Goal: Information Seeking & Learning: Learn about a topic

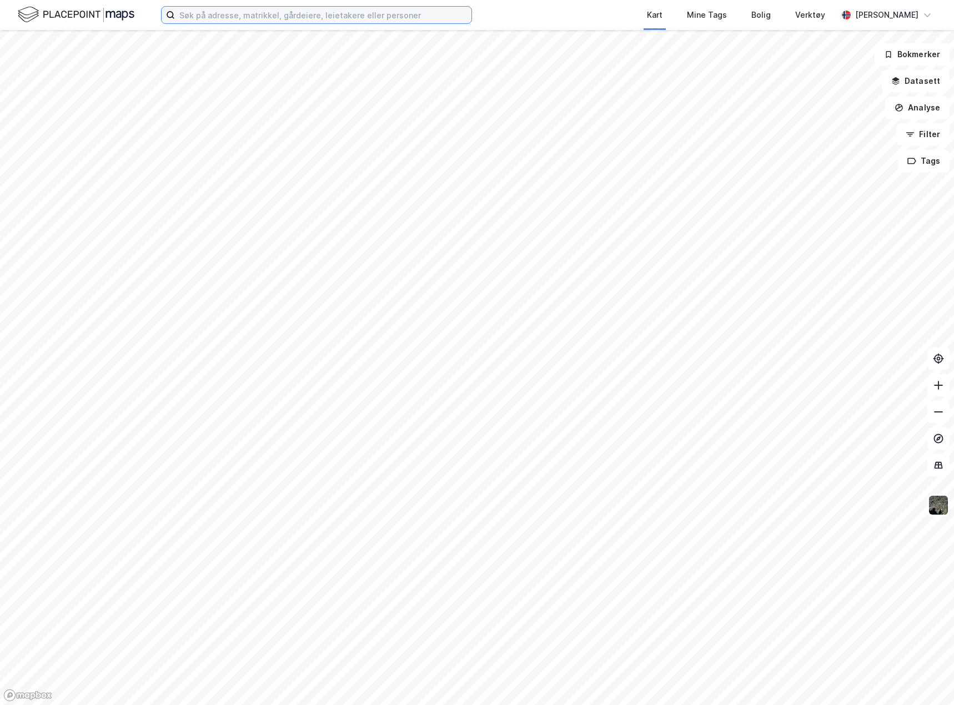
click at [196, 13] on input at bounding box center [323, 15] width 297 height 17
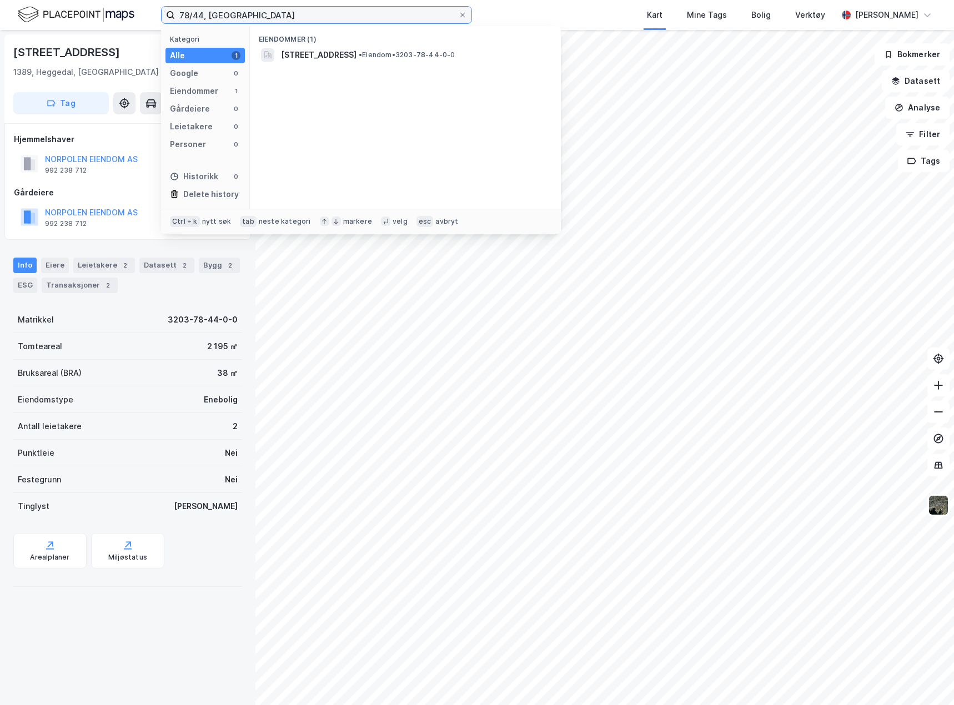
click at [250, 13] on input "78/44, asker" at bounding box center [316, 15] width 283 height 17
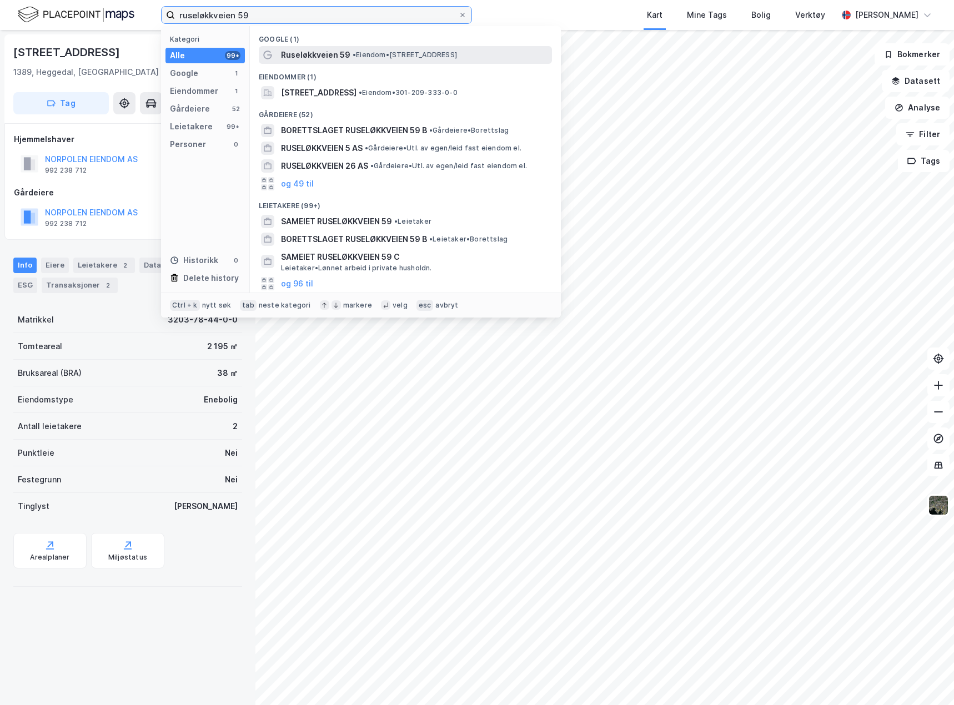
type input "ruseløkkveien 59"
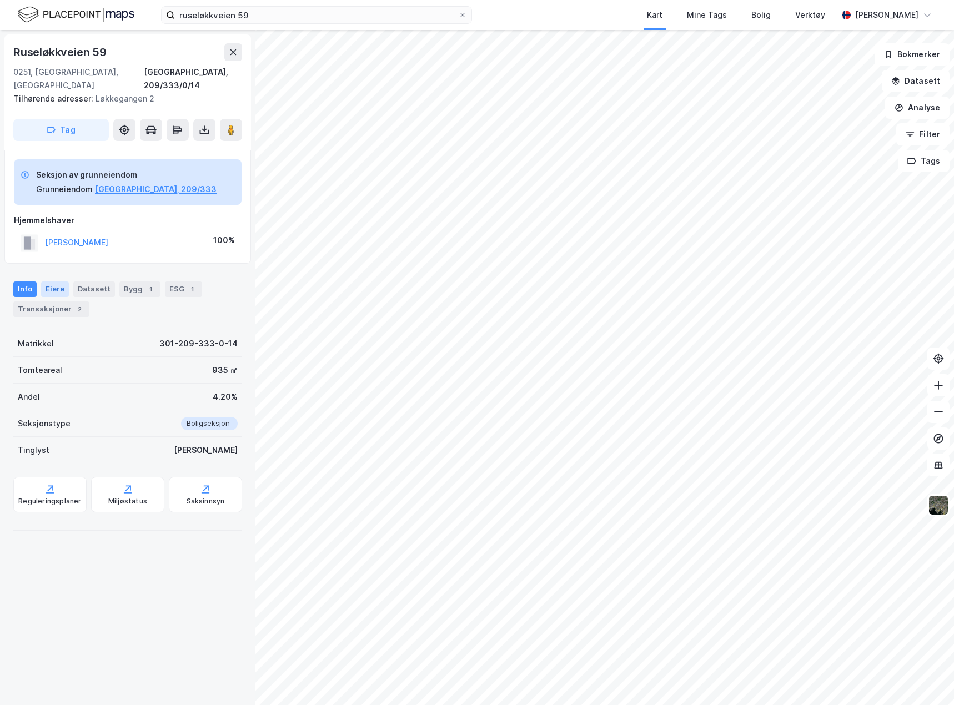
click at [50, 282] on div "Eiere" at bounding box center [55, 290] width 28 height 16
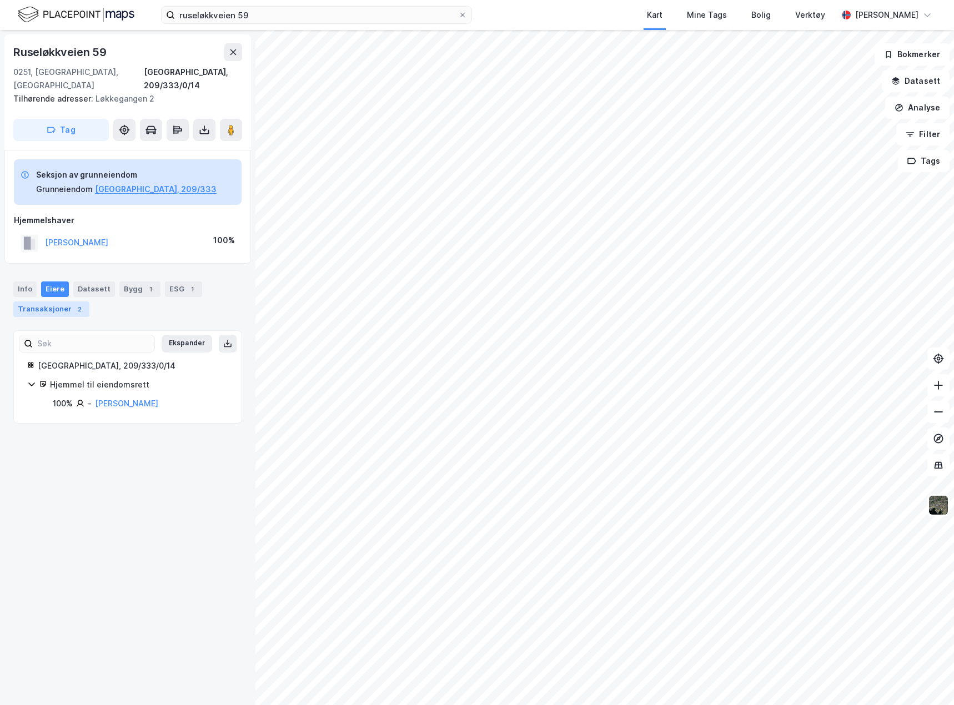
click at [59, 302] on div "Transaksjoner 2" at bounding box center [51, 310] width 76 height 16
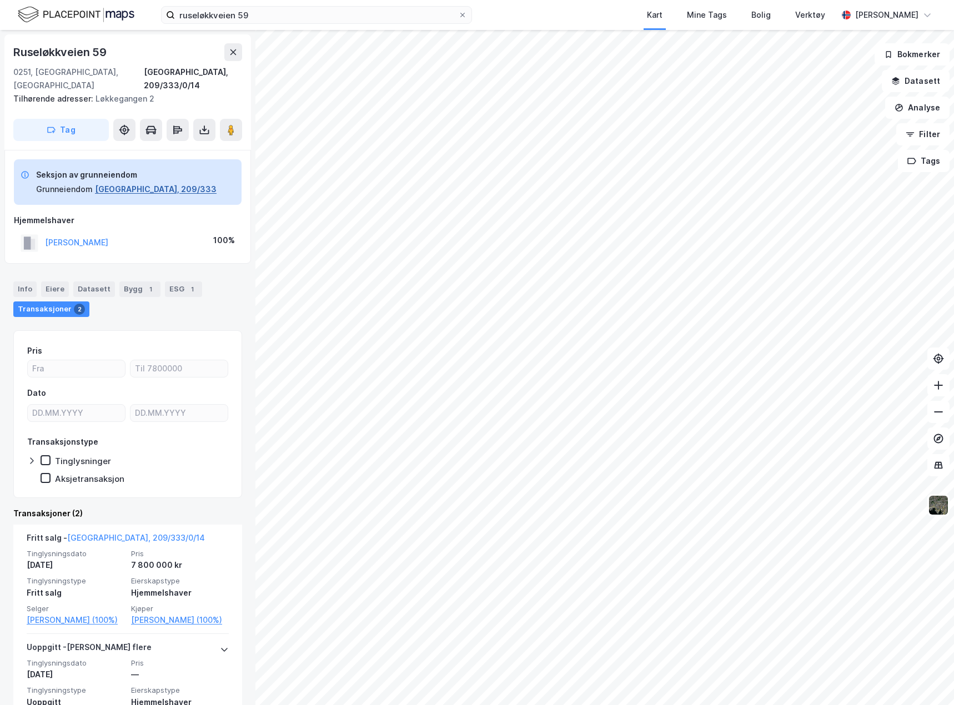
click at [128, 183] on button "Oslo, 209/333" at bounding box center [156, 189] width 122 height 13
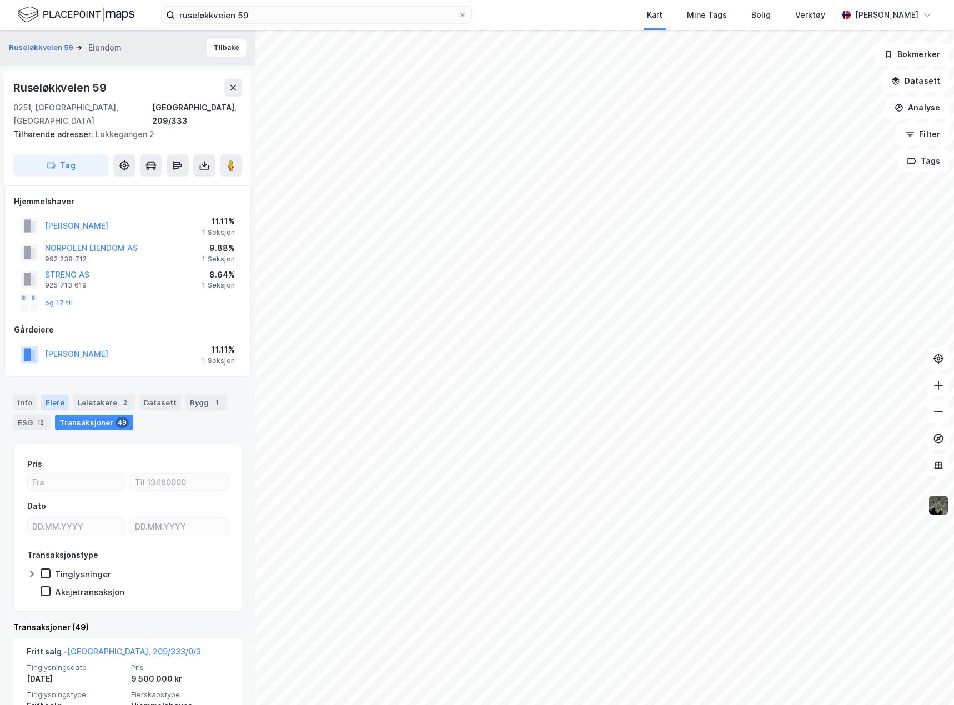
click at [57, 395] on div "Eiere" at bounding box center [55, 403] width 28 height 16
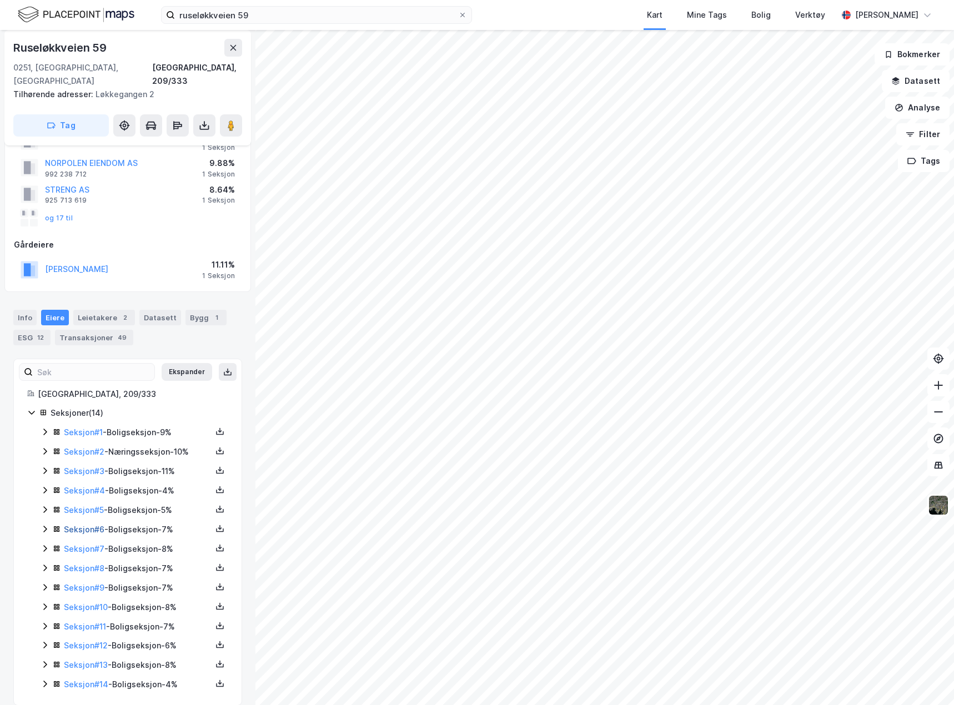
scroll to position [86, 0]
click at [32, 309] on div "Info" at bounding box center [24, 317] width 23 height 16
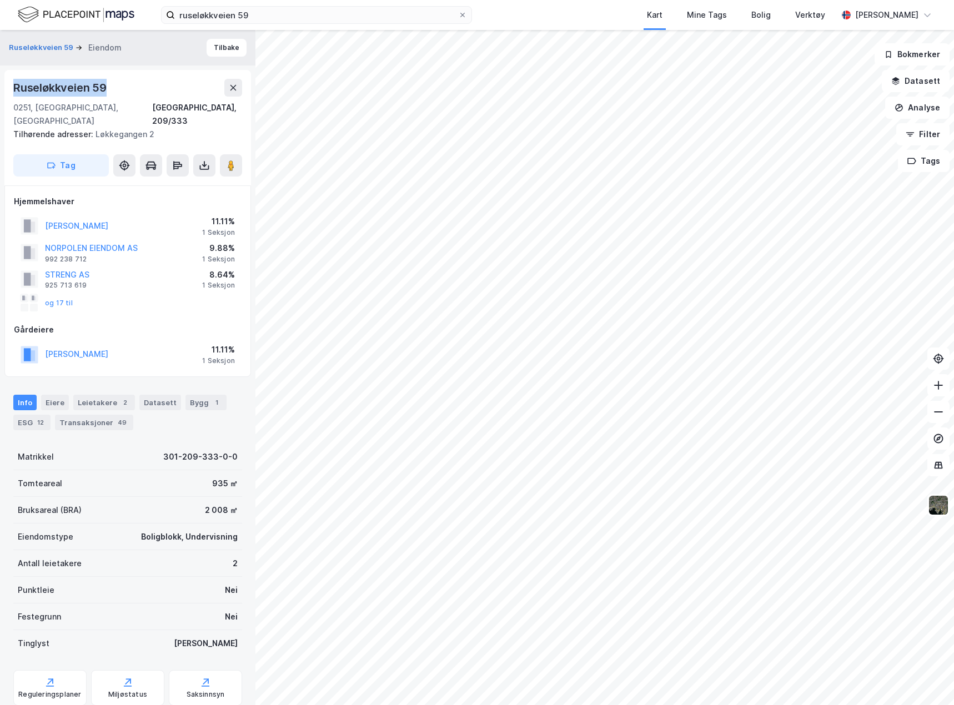
drag, startPoint x: 111, startPoint y: 89, endPoint x: 13, endPoint y: 87, distance: 97.8
click at [13, 87] on div "Ruseløkkveien 59" at bounding box center [127, 88] width 229 height 18
copy div "Ruseløkkveien 59"
click at [17, 110] on div "0251, Oslo, Oslo" at bounding box center [82, 114] width 139 height 27
click at [17, 109] on div "0251, Oslo, Oslo" at bounding box center [82, 114] width 139 height 27
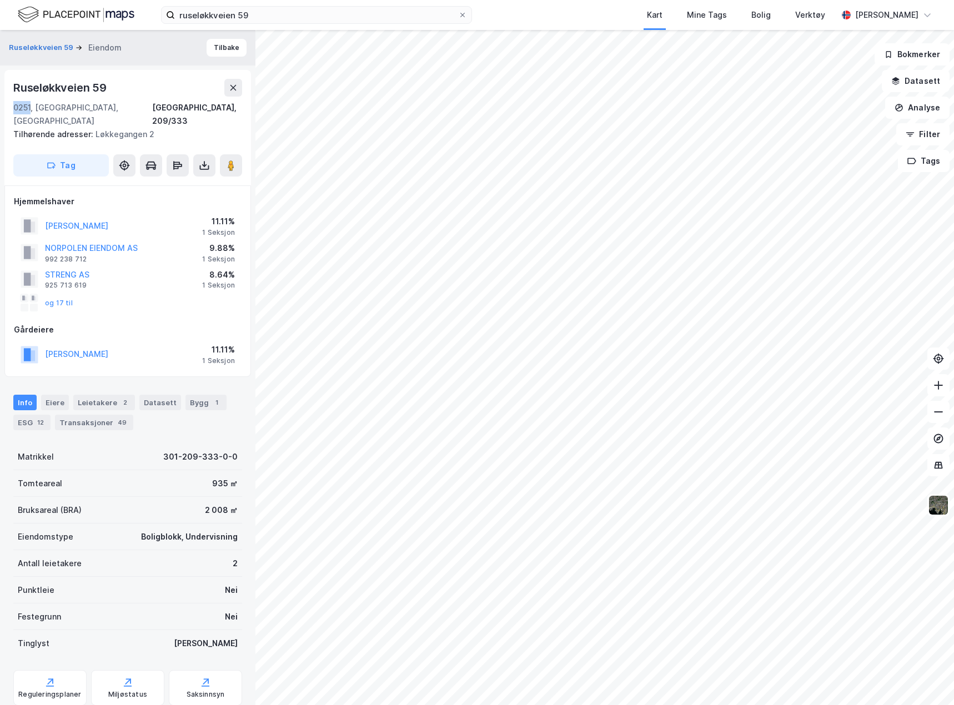
copy div "0251"
click at [67, 109] on div "0251, Oslo, Oslo" at bounding box center [82, 114] width 139 height 27
copy div "Oslo"
click at [31, 415] on div "ESG 12" at bounding box center [31, 423] width 37 height 16
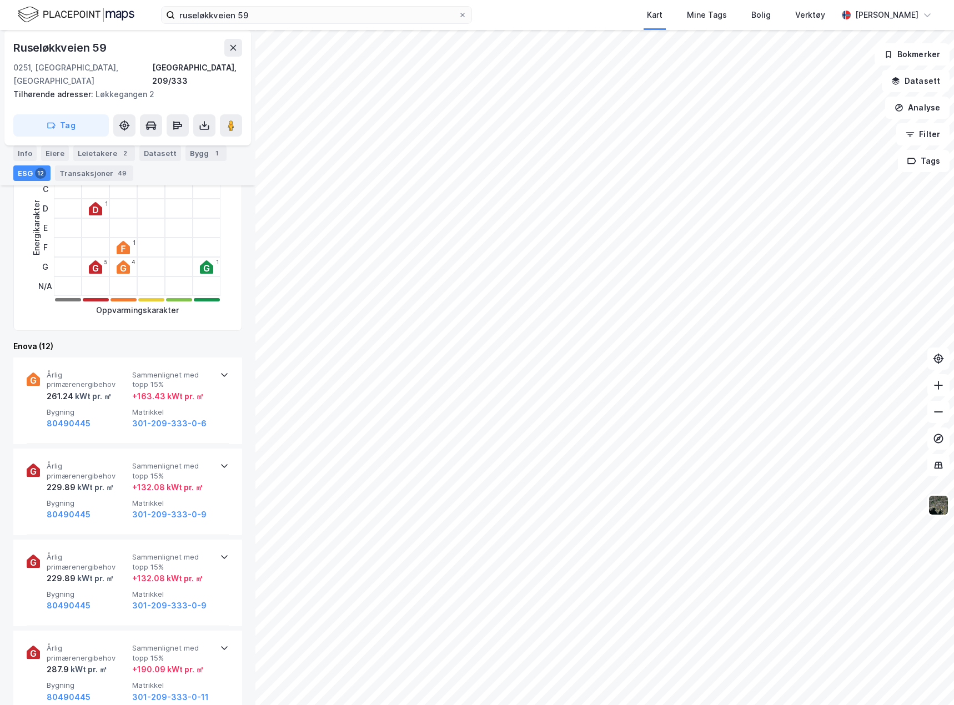
scroll to position [500, 0]
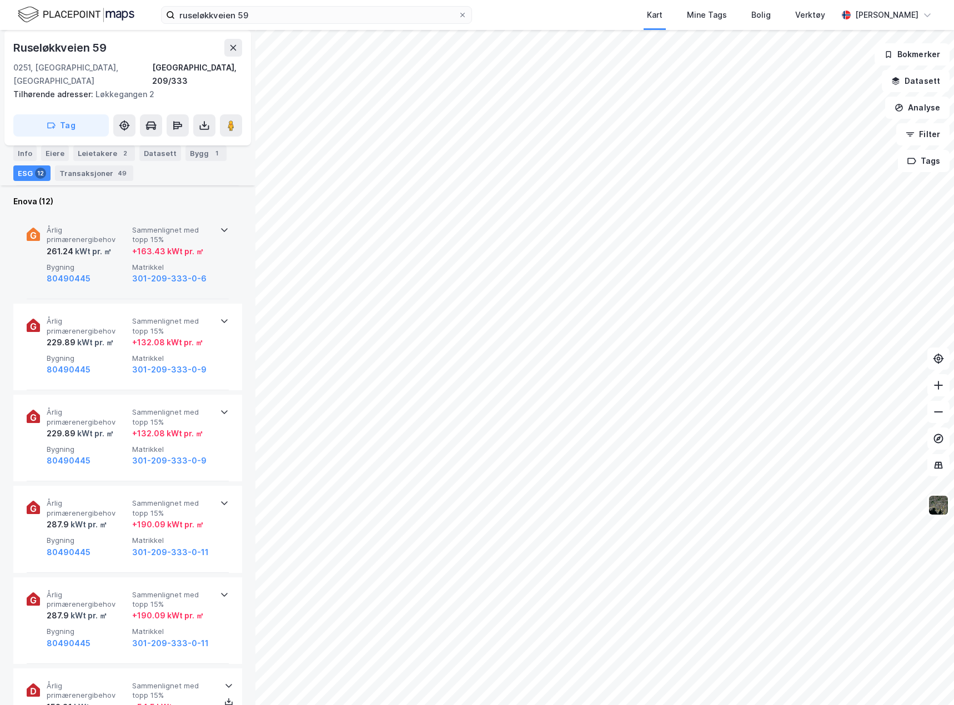
click at [114, 272] on div "80490445" at bounding box center [87, 278] width 81 height 13
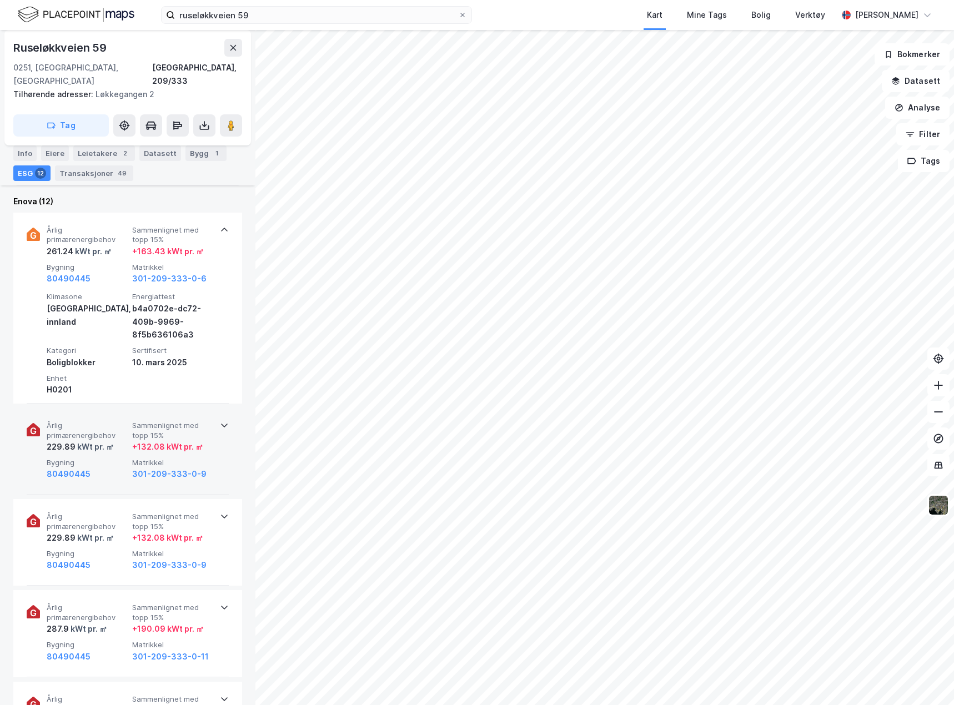
click at [113, 458] on span "Bygning" at bounding box center [87, 462] width 81 height 9
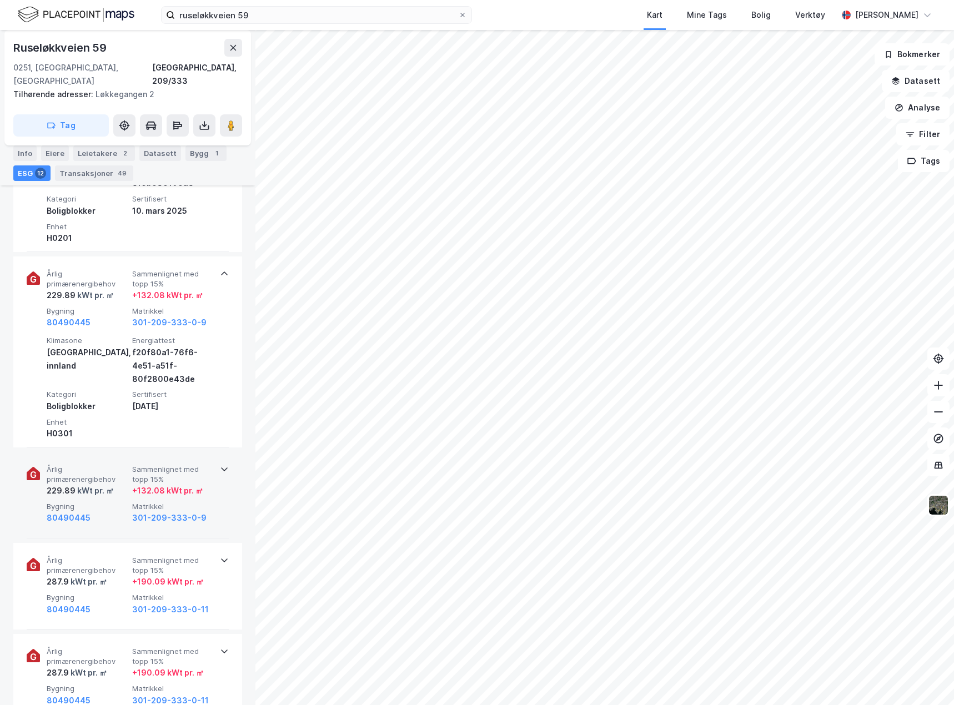
scroll to position [667, 0]
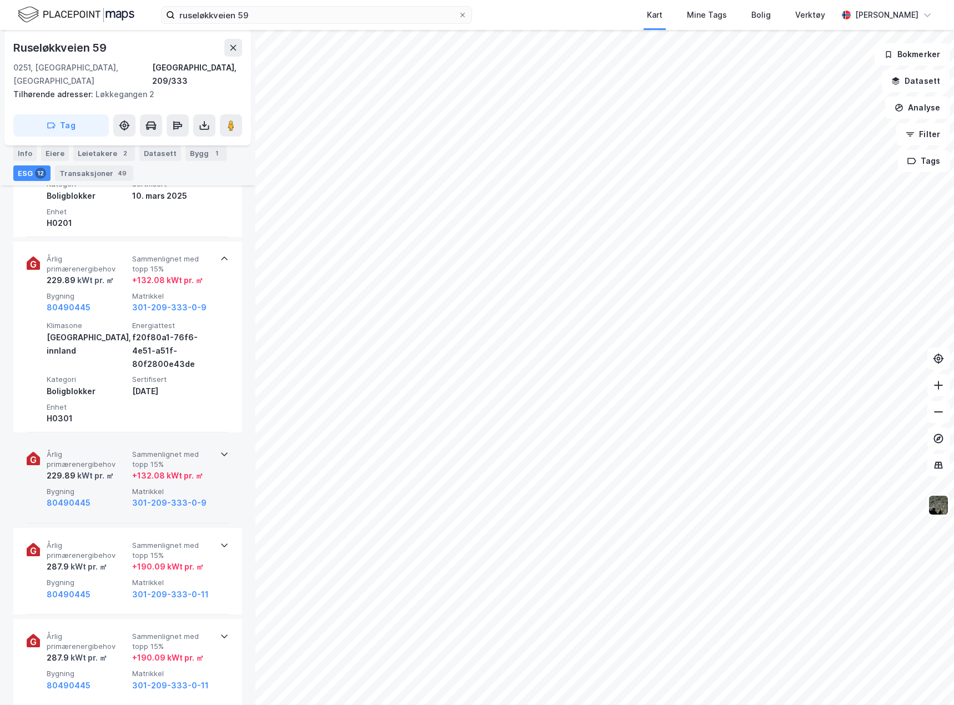
click at [124, 473] on div "Årlig primærenergibehov 229.89 kWt pr. ㎡ Sammenlignet med topp 15% + 132.08 kWt…" at bounding box center [130, 480] width 167 height 60
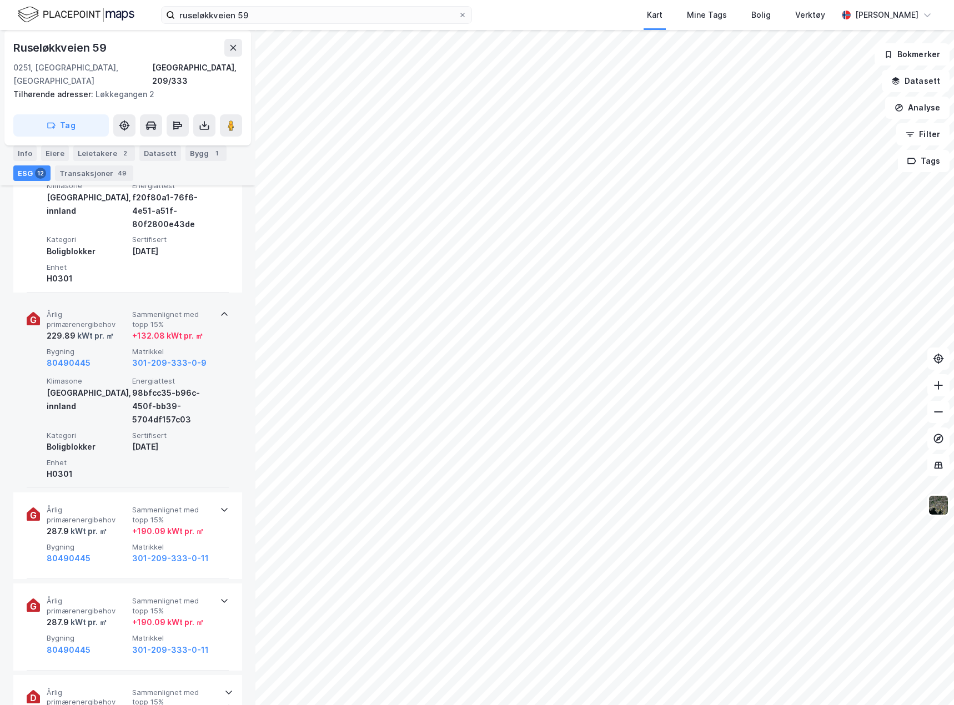
scroll to position [889, 0]
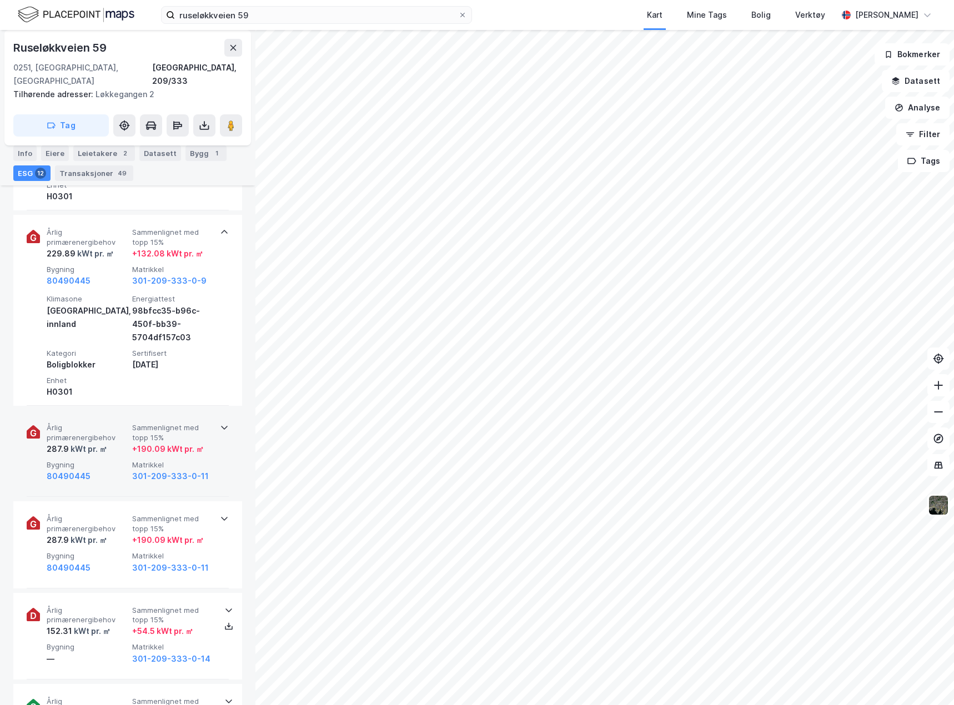
click at [107, 479] on div "Årlig primærenergibehov 287.9 kWt pr. ㎡ Sammenlignet med topp 15% + 190.09 kWt …" at bounding box center [128, 453] width 202 height 87
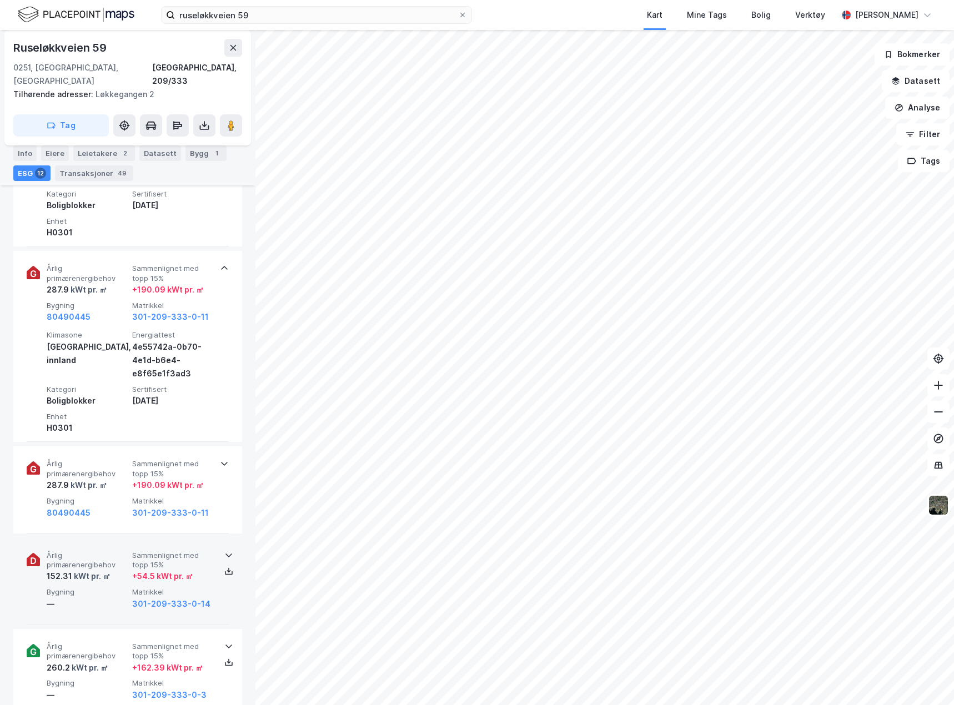
scroll to position [1111, 0]
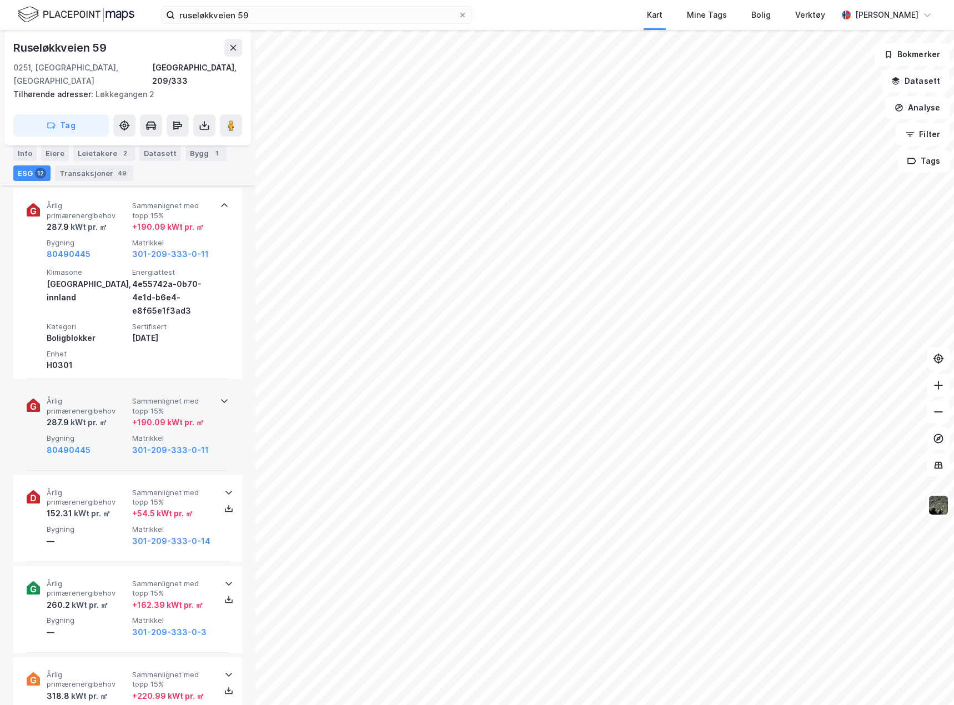
click at [119, 444] on div "80490445" at bounding box center [87, 450] width 81 height 13
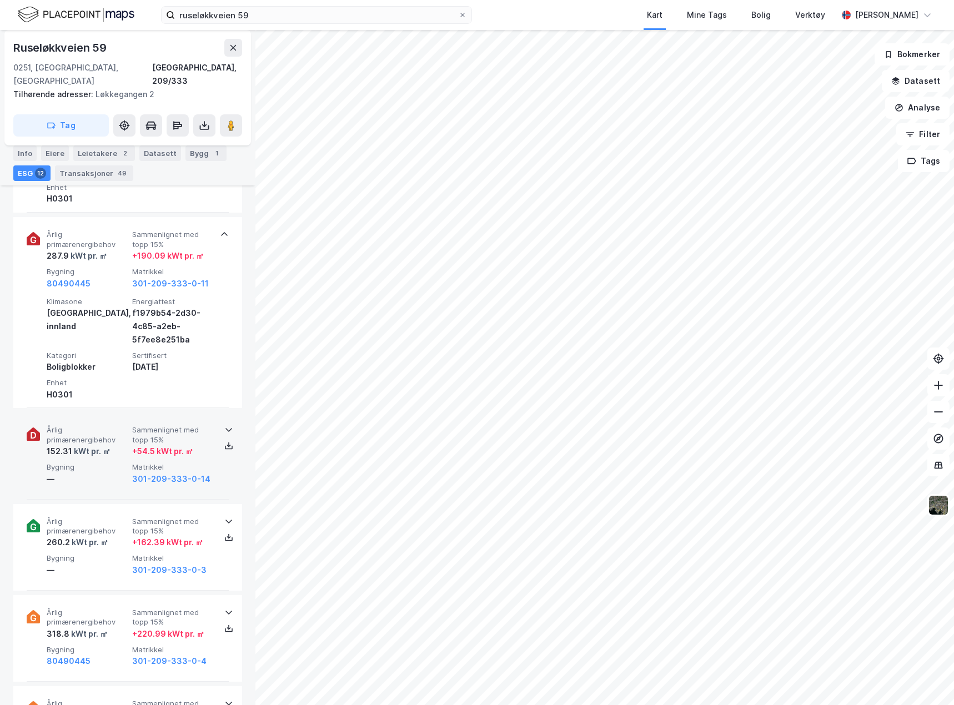
click at [114, 473] on div "—" at bounding box center [87, 479] width 81 height 13
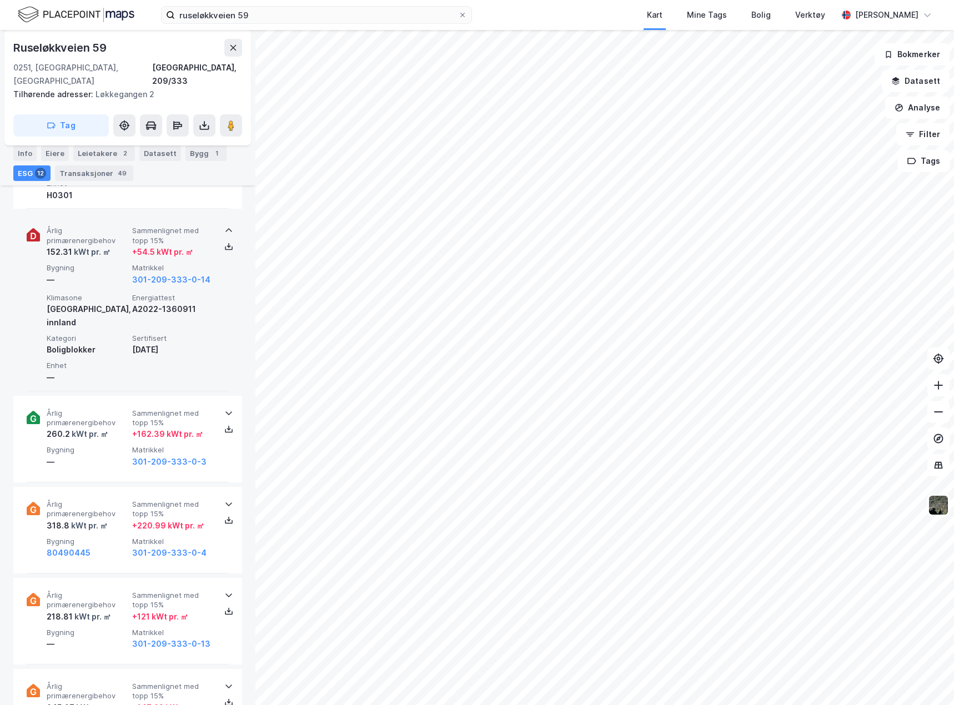
scroll to position [1500, 0]
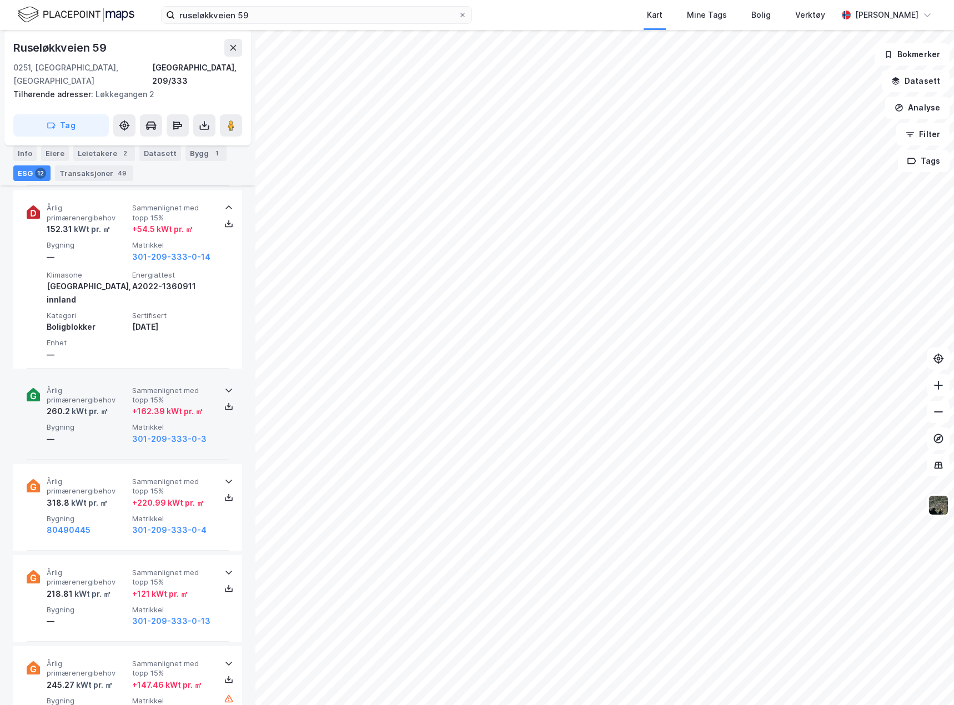
click at [109, 433] on div "—" at bounding box center [87, 439] width 81 height 13
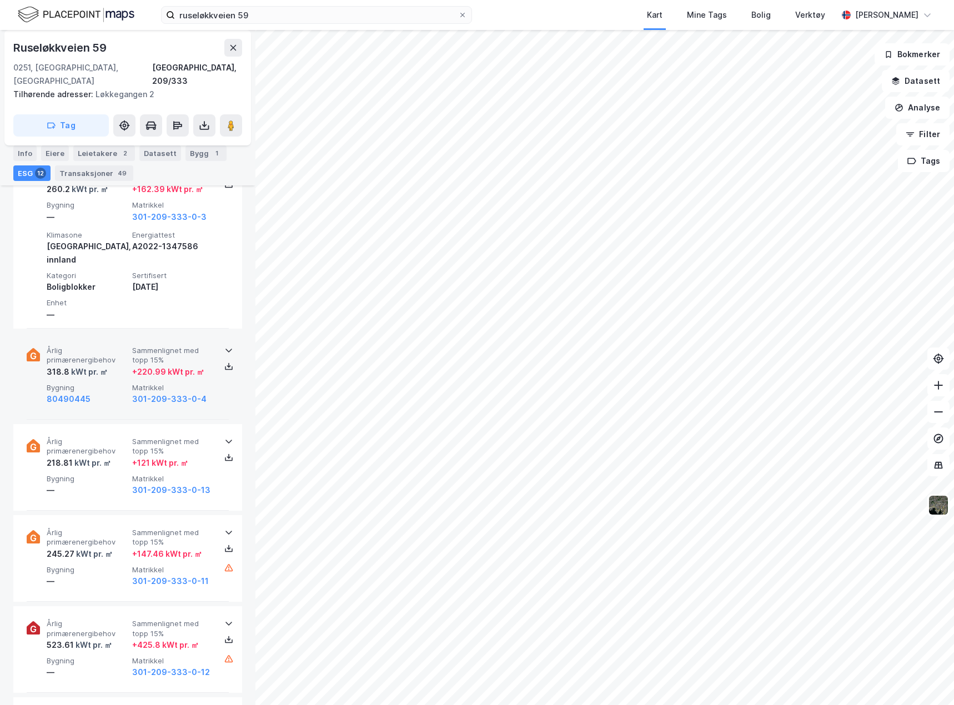
click at [104, 393] on div "80490445" at bounding box center [87, 399] width 81 height 13
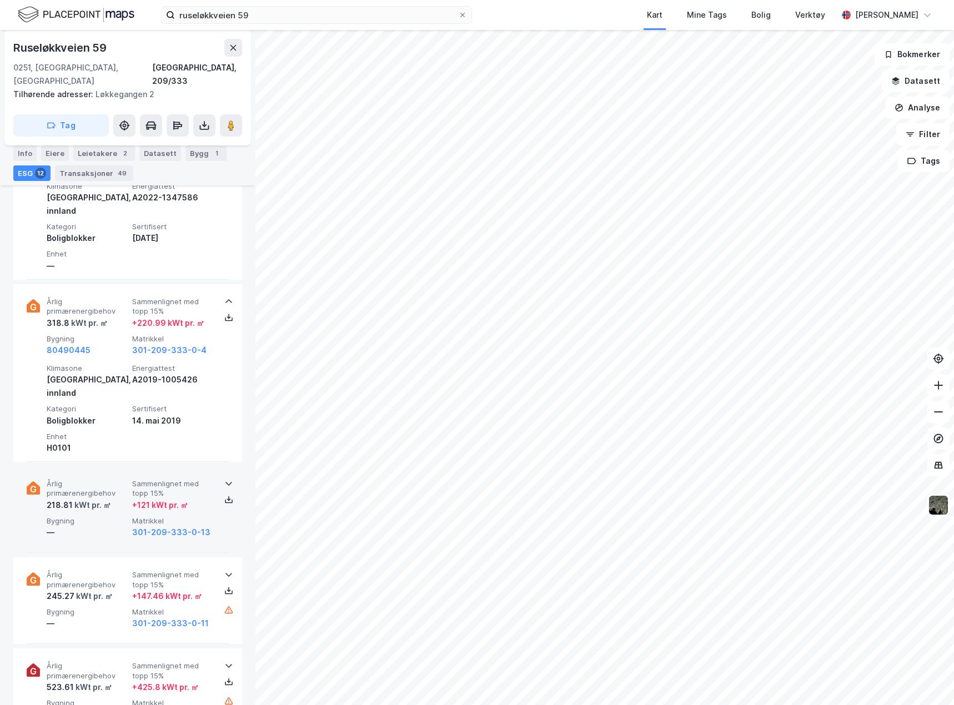
scroll to position [1889, 0]
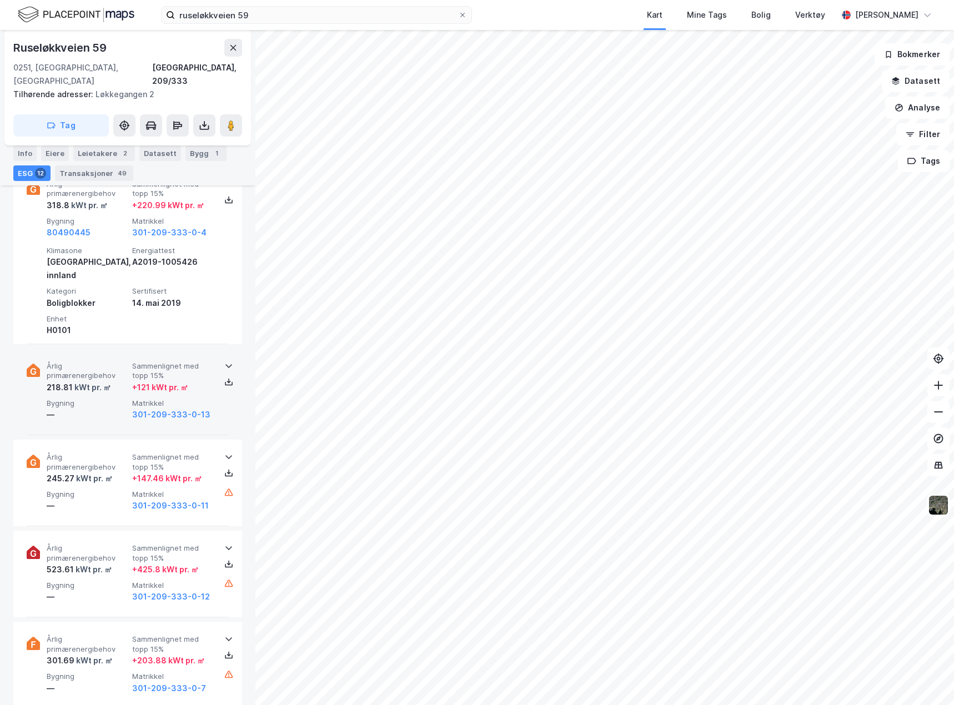
click at [107, 377] on div "Årlig primærenergibehov 218.81 kWt pr. ㎡ Sammenlignet med topp 15% + 121 kWt pr…" at bounding box center [128, 392] width 202 height 87
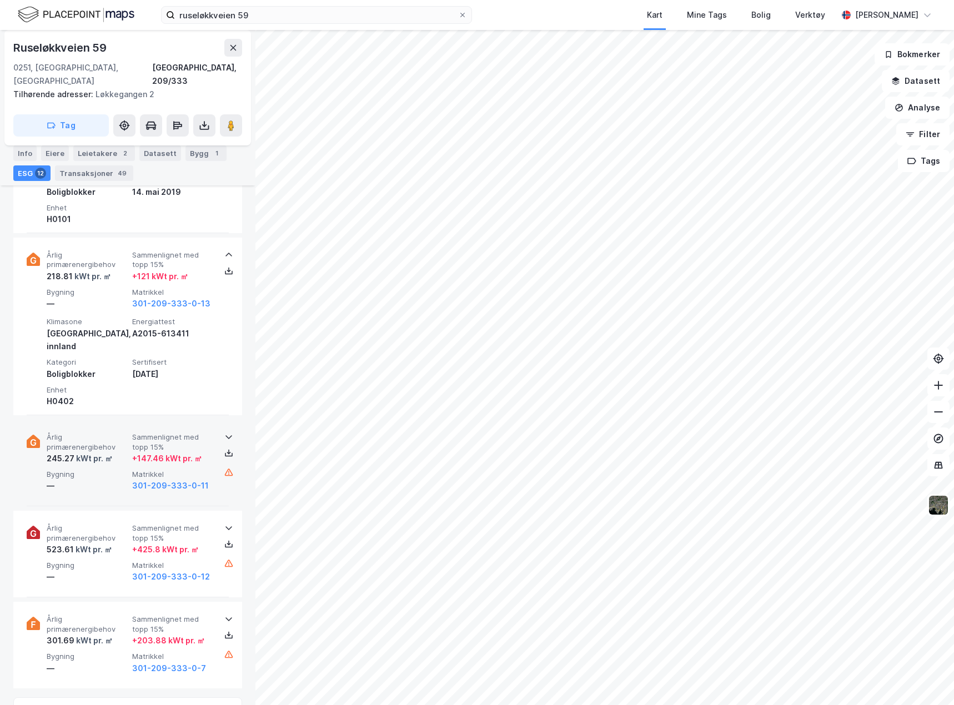
click at [112, 479] on div "—" at bounding box center [87, 485] width 81 height 13
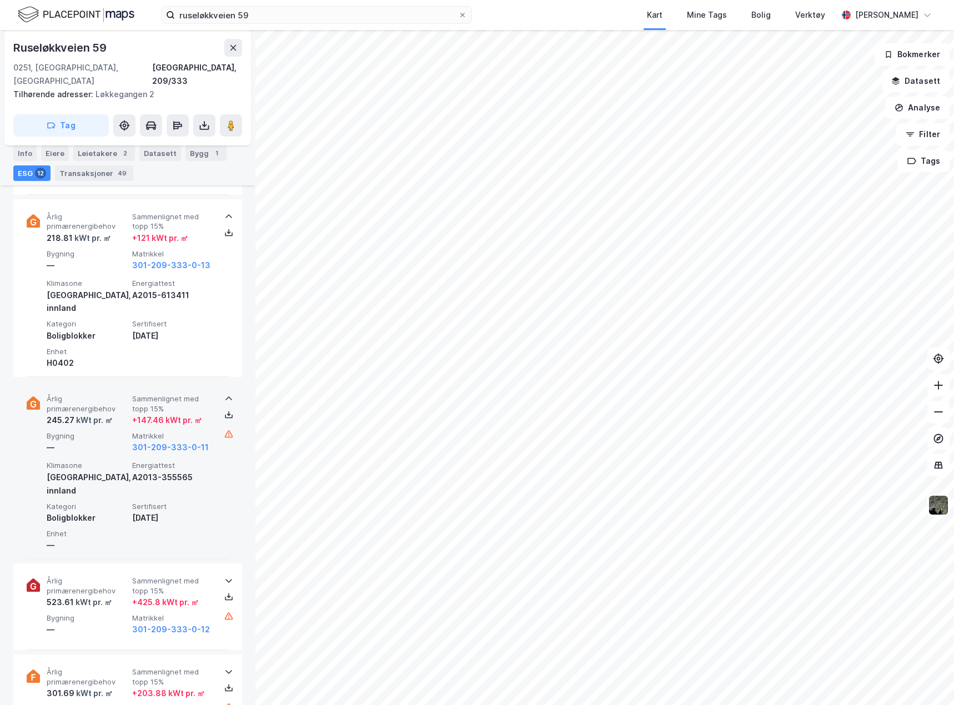
scroll to position [2166, 0]
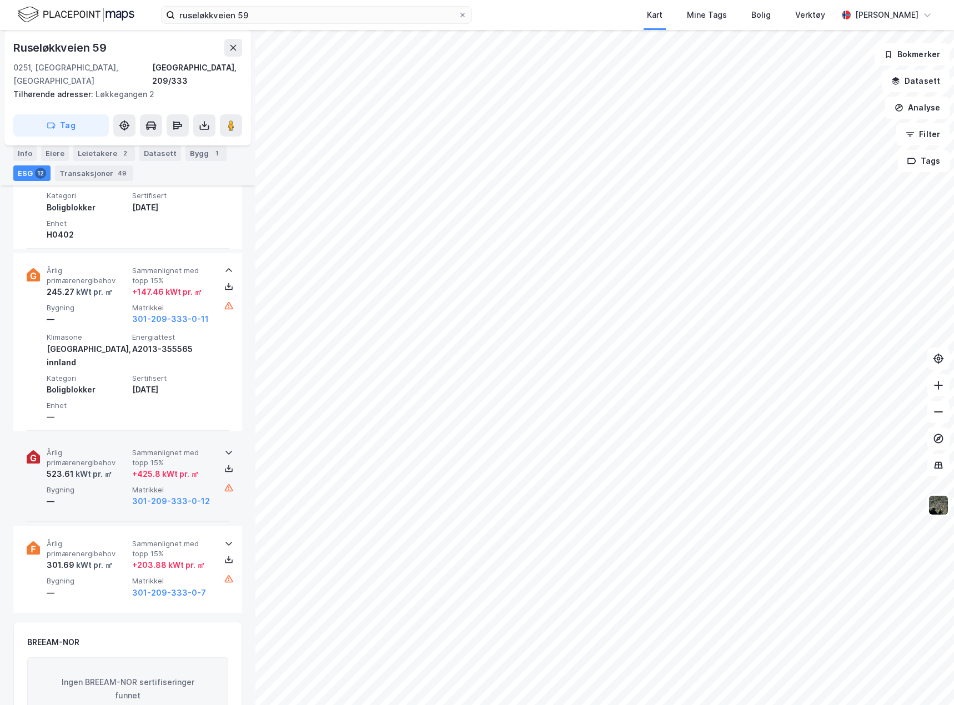
click at [108, 436] on div "Årlig primærenergibehov 523.61 kWt pr. ㎡ Sammenlignet med topp 15% + 425.8 kWt …" at bounding box center [128, 478] width 202 height 87
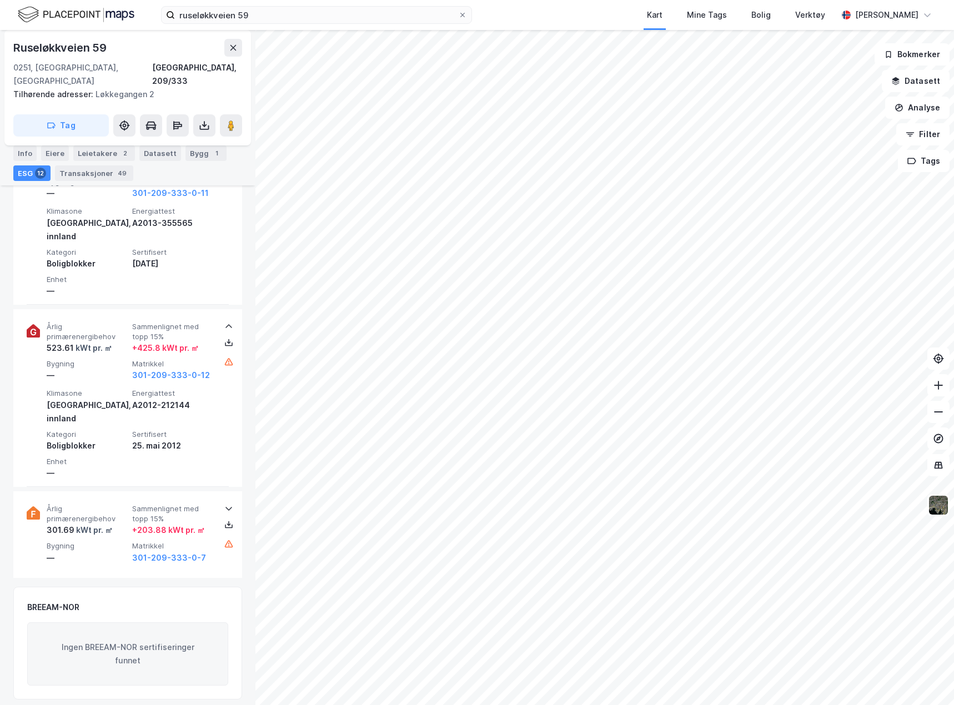
scroll to position [2330, 0]
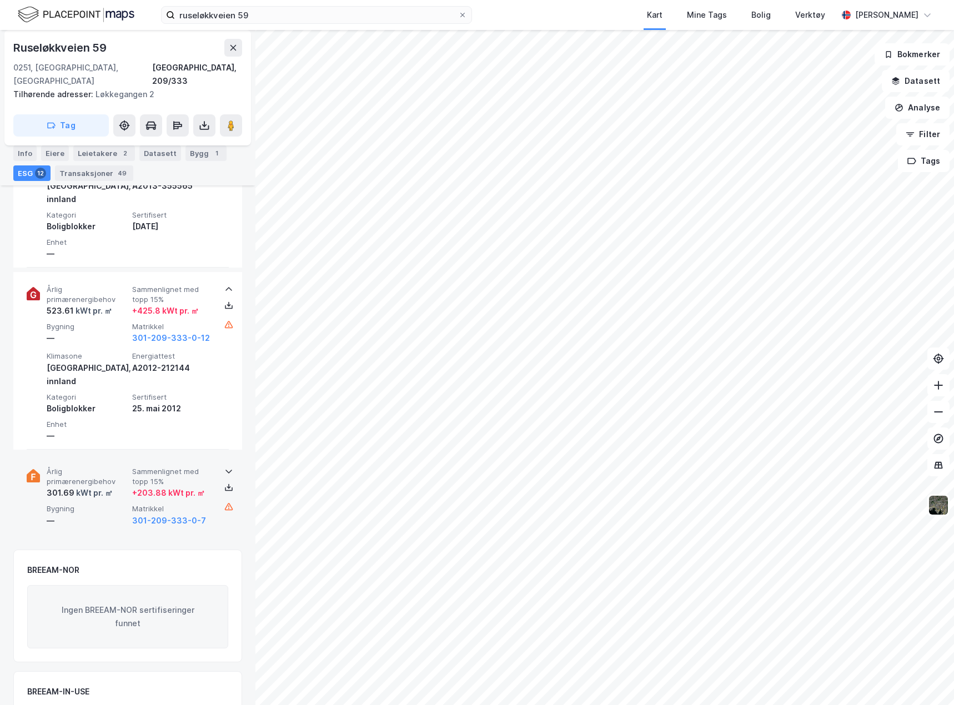
click at [109, 454] on div "Årlig primærenergibehov 301.69 kWt pr. ㎡ Sammenlignet med topp 15% + 203.88 kWt…" at bounding box center [128, 497] width 202 height 86
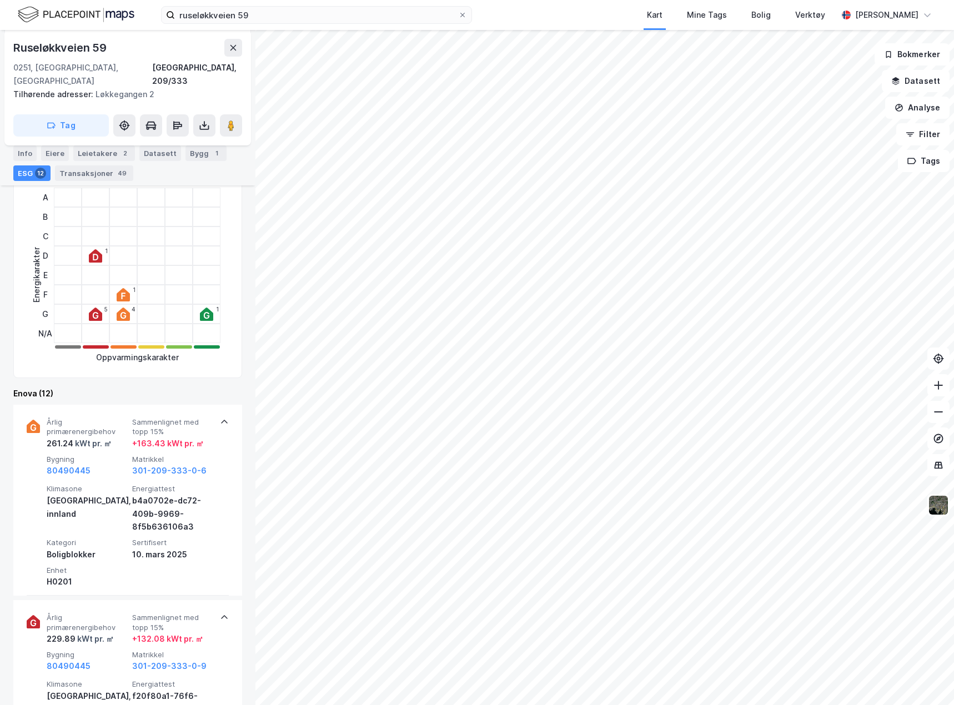
scroll to position [0, 0]
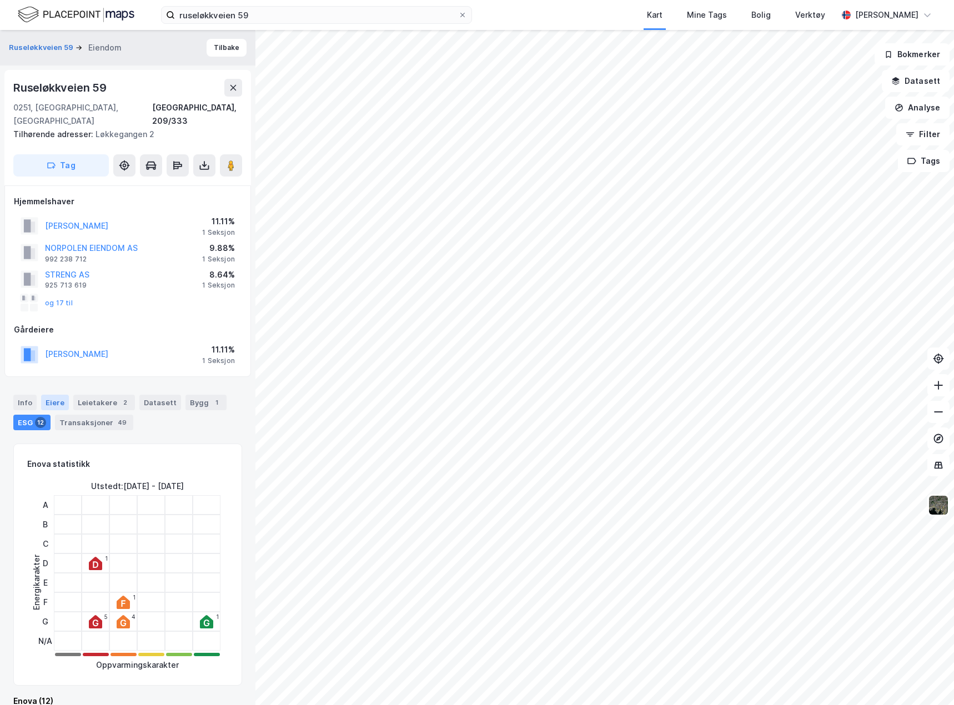
click at [52, 395] on div "Eiere" at bounding box center [55, 403] width 28 height 16
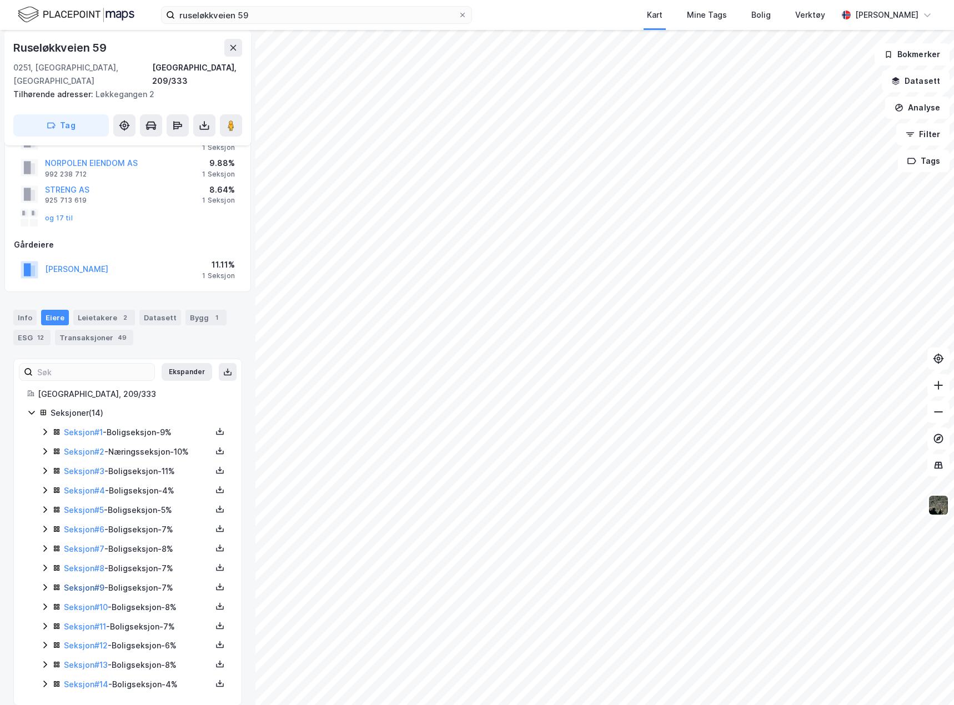
scroll to position [86, 0]
click at [80, 640] on link "Seksjon # 12" at bounding box center [86, 644] width 44 height 9
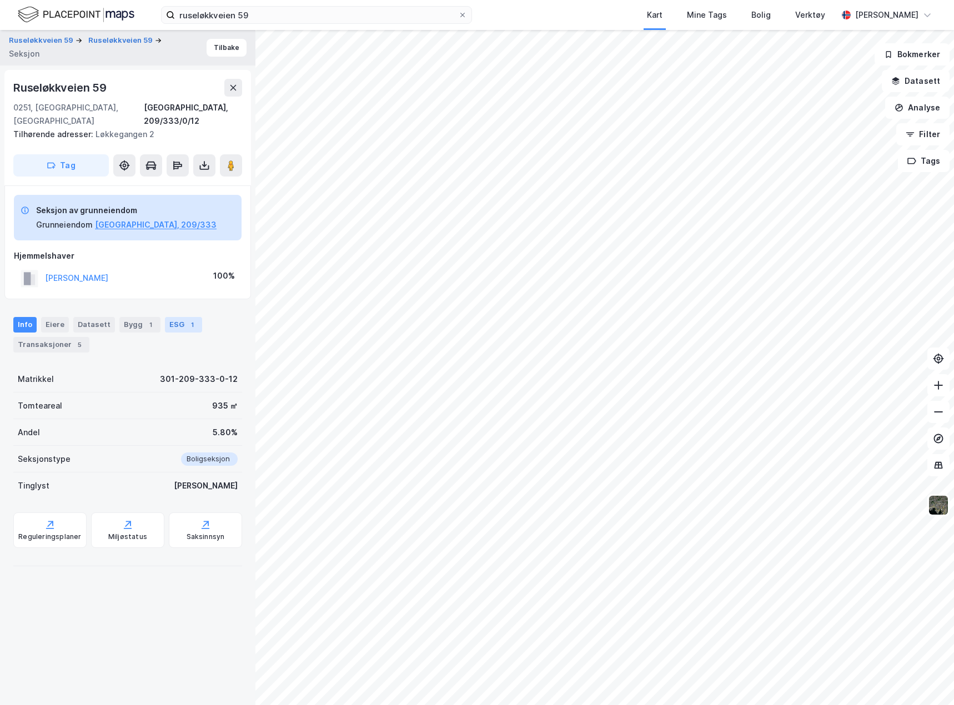
click at [174, 317] on div "ESG 1" at bounding box center [183, 325] width 37 height 16
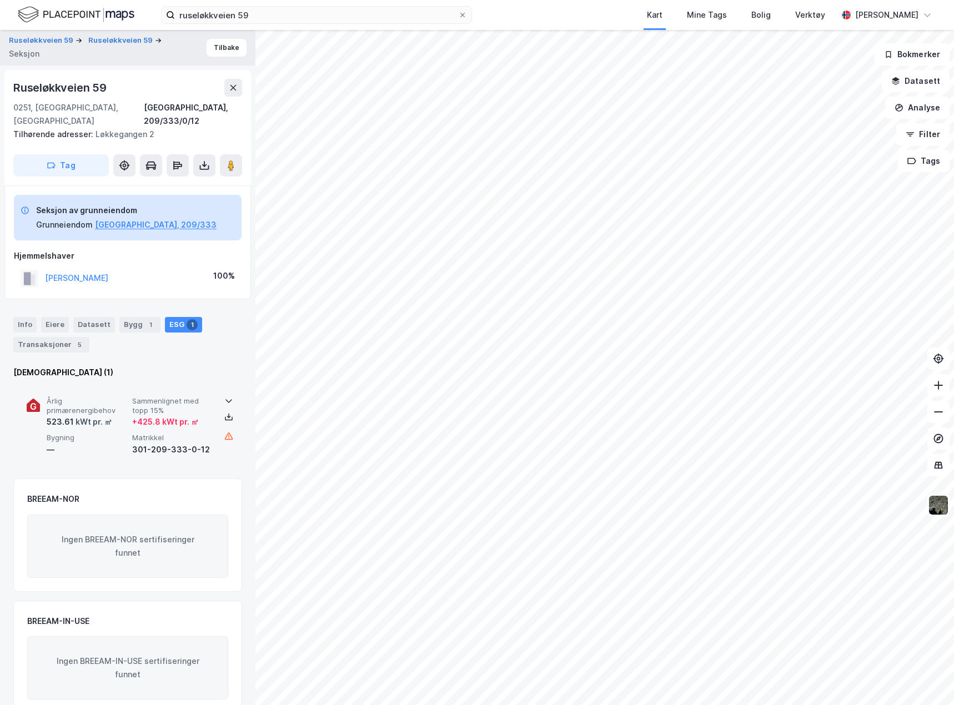
click at [98, 443] on div "—" at bounding box center [87, 449] width 81 height 13
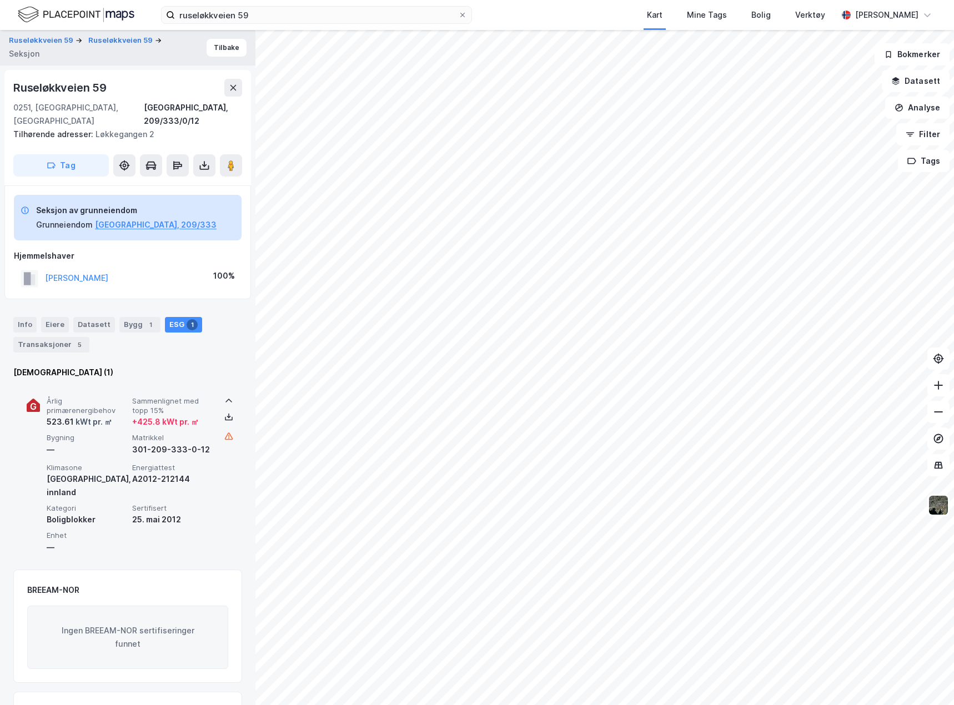
click at [98, 443] on div "—" at bounding box center [87, 449] width 81 height 13
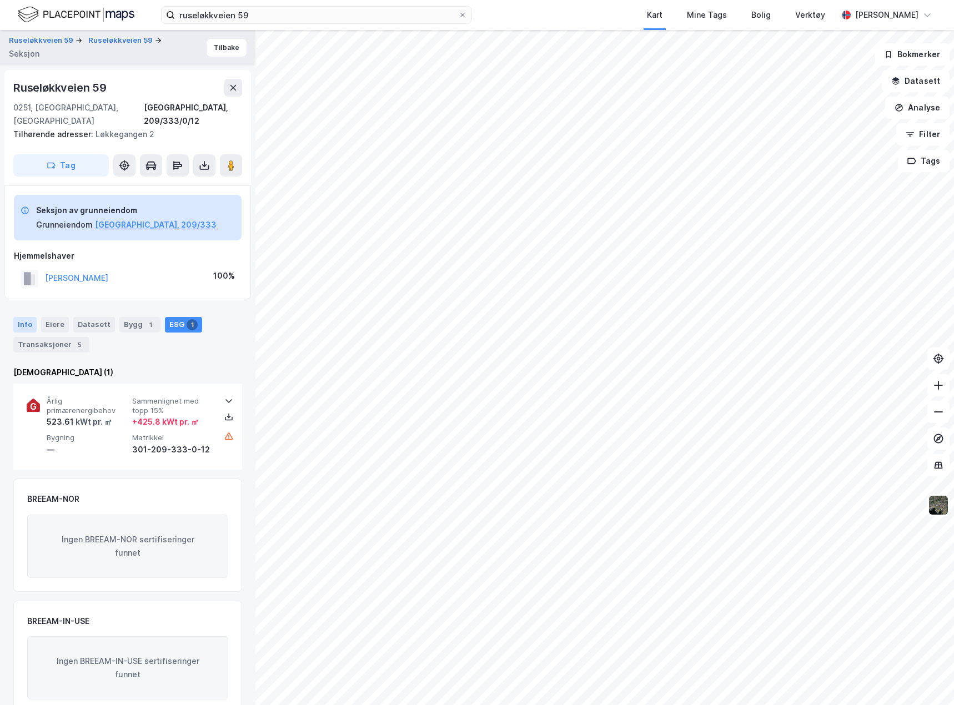
click at [27, 317] on div "Info" at bounding box center [24, 325] width 23 height 16
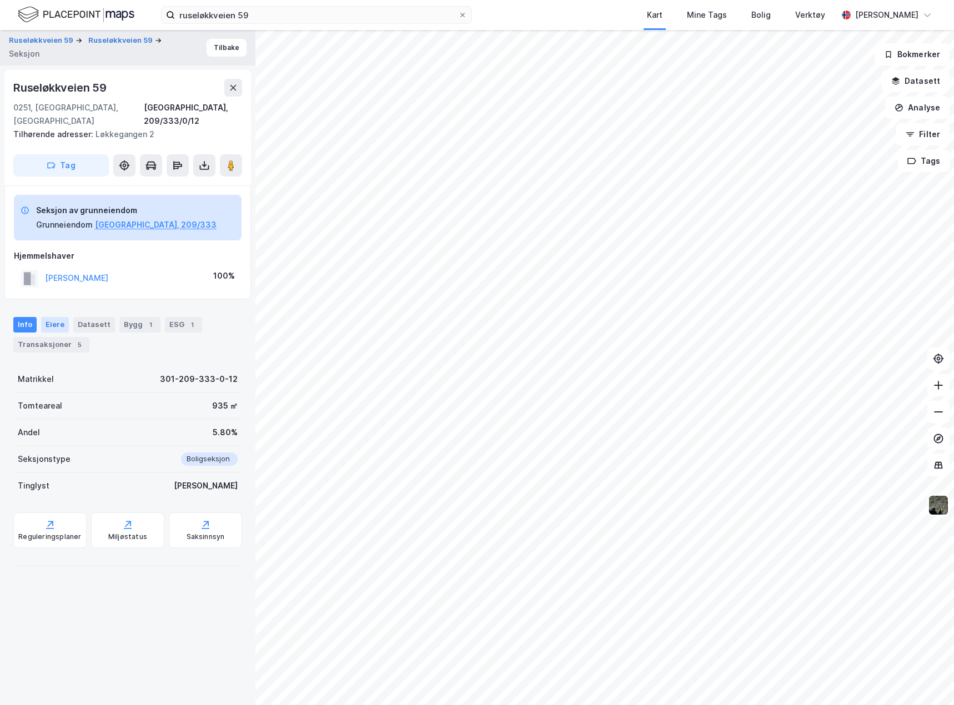
click at [53, 317] on div "Eiere" at bounding box center [55, 325] width 28 height 16
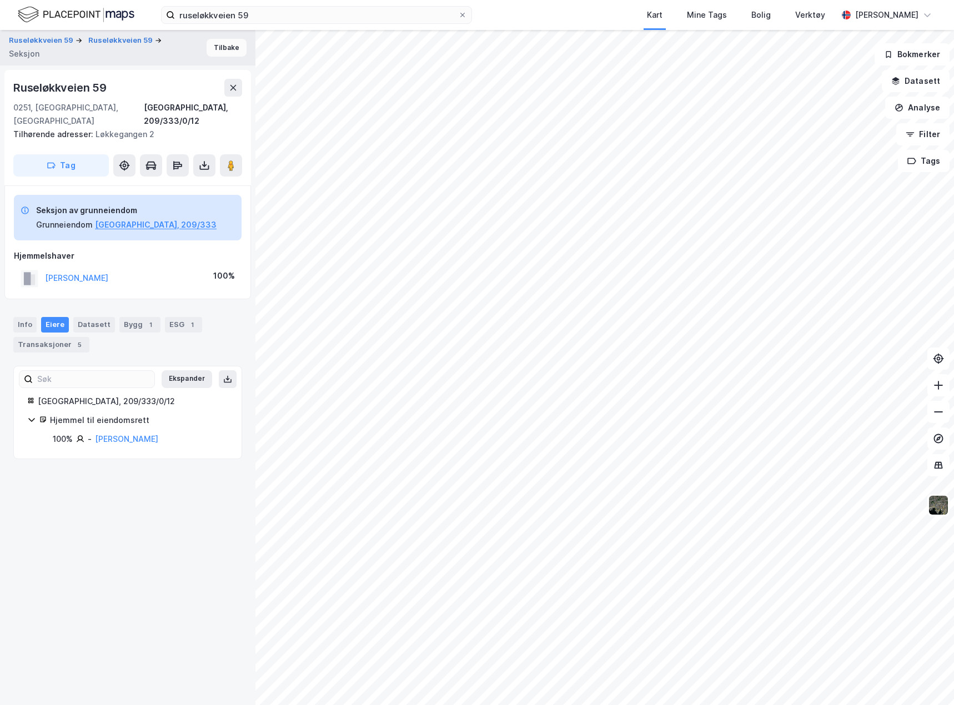
click at [233, 48] on button "Tilbake" at bounding box center [227, 48] width 40 height 18
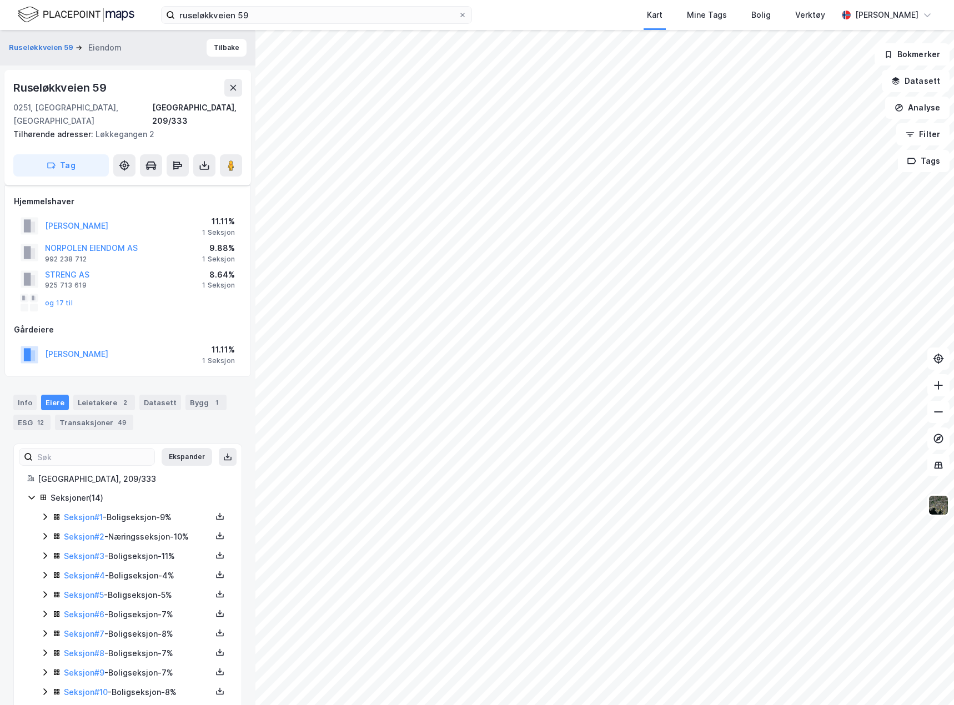
scroll to position [86, 0]
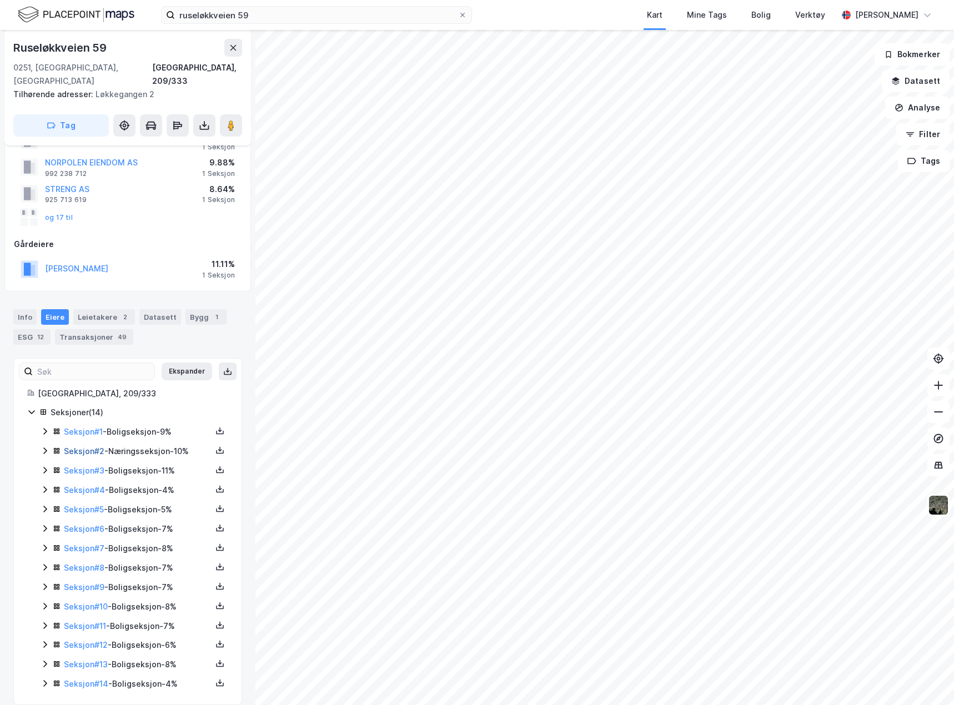
click at [76, 447] on link "Seksjon # 2" at bounding box center [84, 451] width 41 height 9
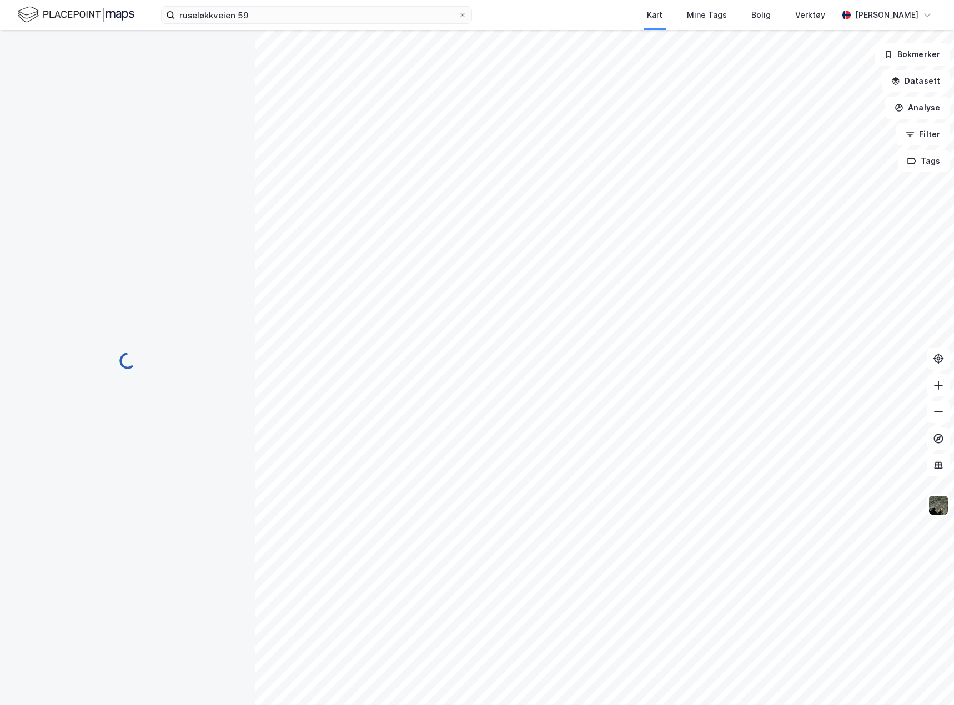
scroll to position [36, 0]
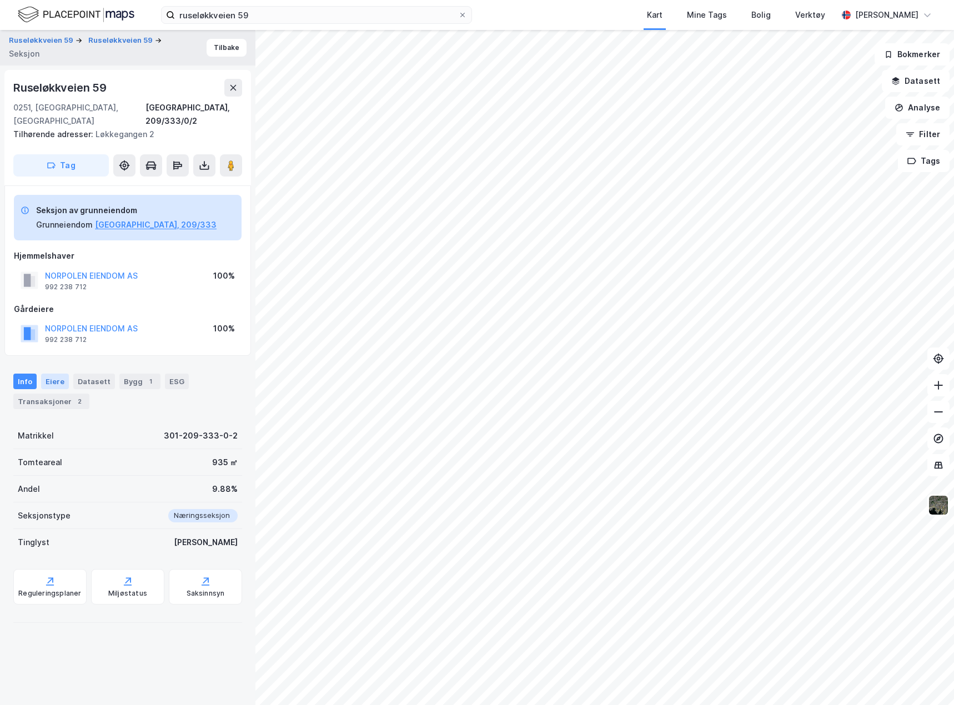
click at [46, 374] on div "Eiere" at bounding box center [55, 382] width 28 height 16
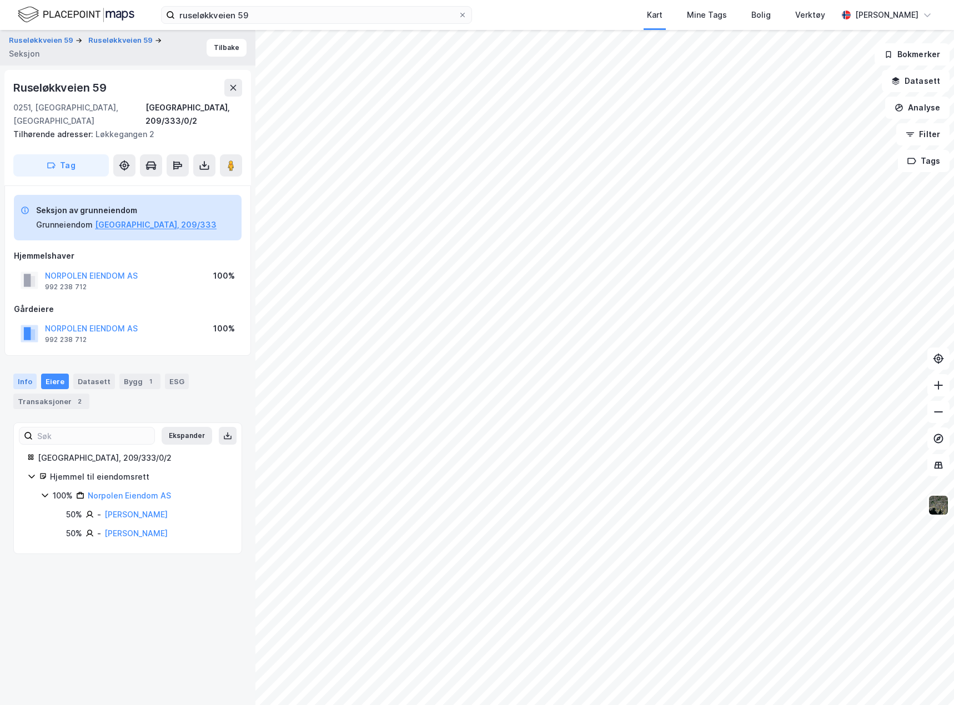
click at [25, 374] on div "Info" at bounding box center [24, 382] width 23 height 16
